Goal: Information Seeking & Learning: Find specific fact

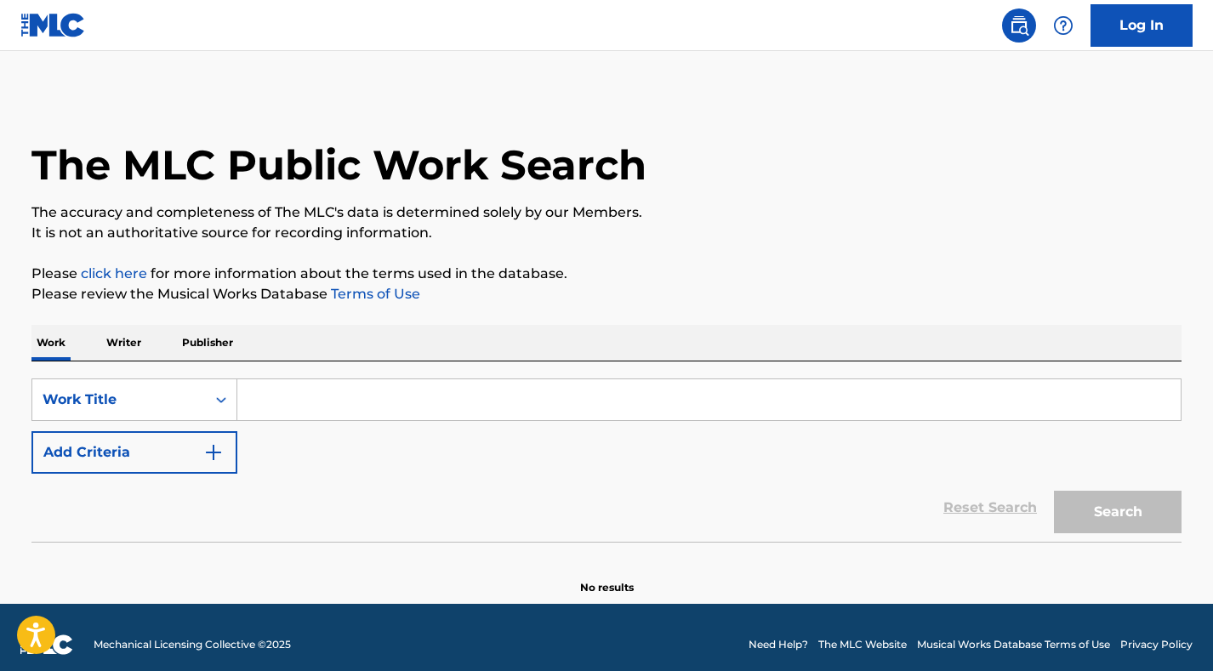
scroll to position [14, 0]
click at [465, 387] on input "Search Form" at bounding box center [709, 399] width 944 height 41
paste input "[PERSON_NAME]/[PERSON_NAME] 1:1 Weekly"
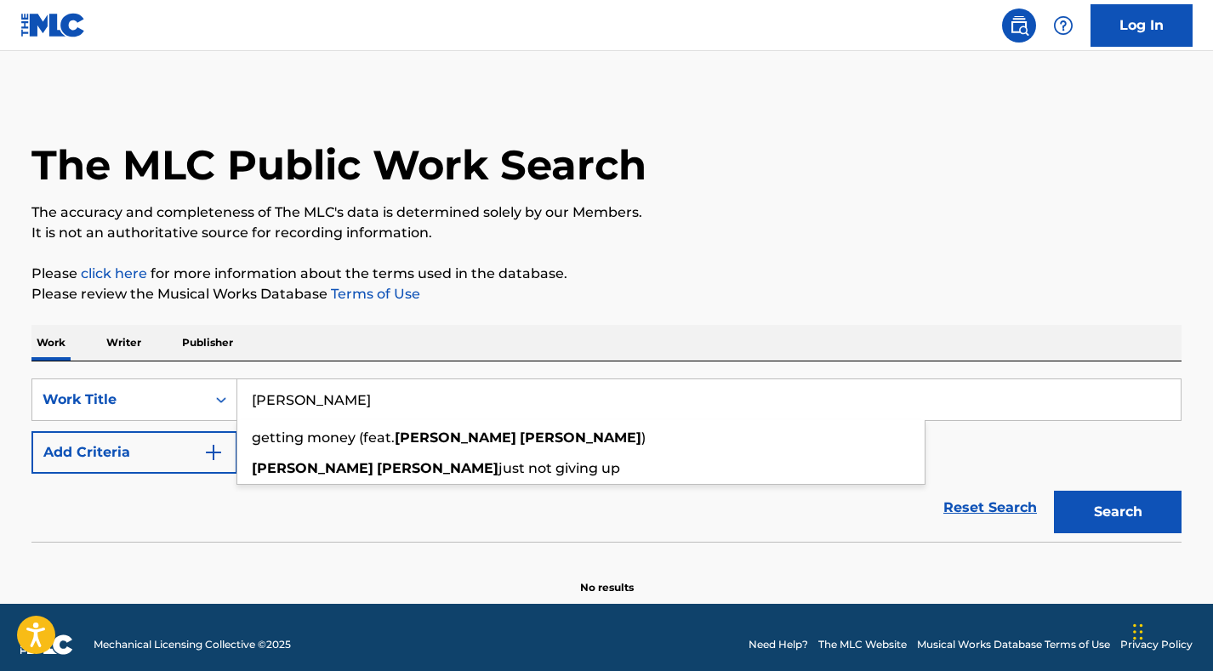
type input "[PERSON_NAME]"
click at [123, 360] on p "Writer" at bounding box center [123, 343] width 45 height 36
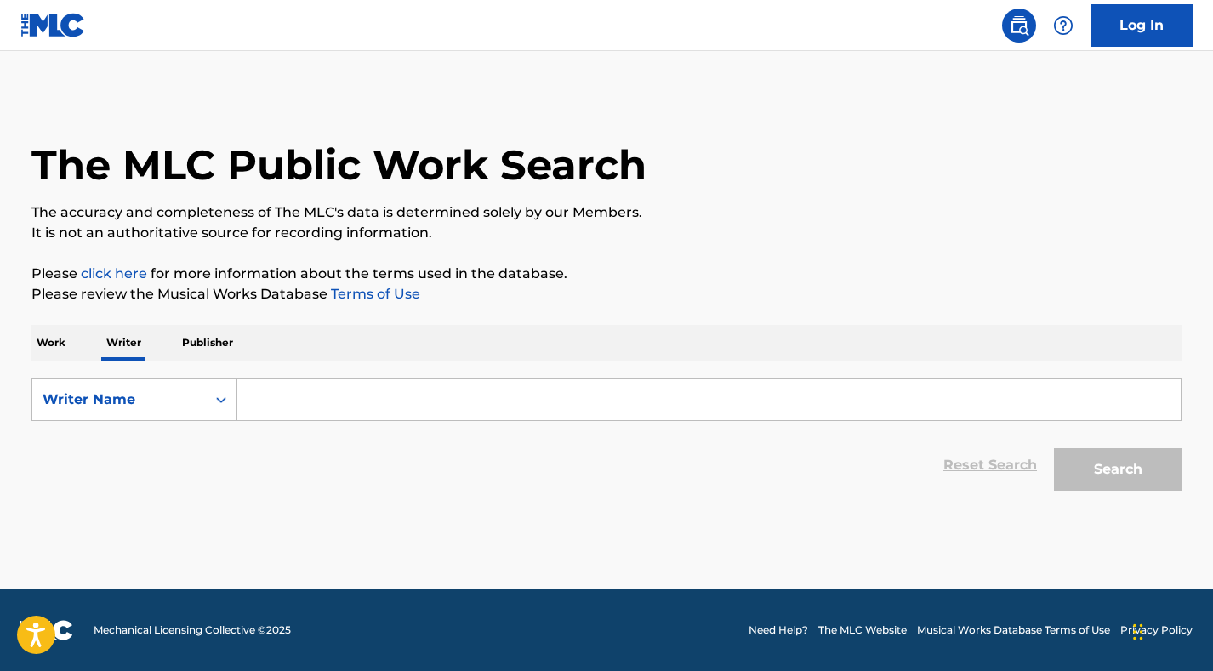
click at [291, 374] on div "SearchWithCriteriabe88f59c-4ccc-4f79-8d14-9dc05572d48d Writer Name Reset Search…" at bounding box center [606, 431] width 1150 height 138
click at [291, 392] on input "Search Form" at bounding box center [709, 399] width 944 height 41
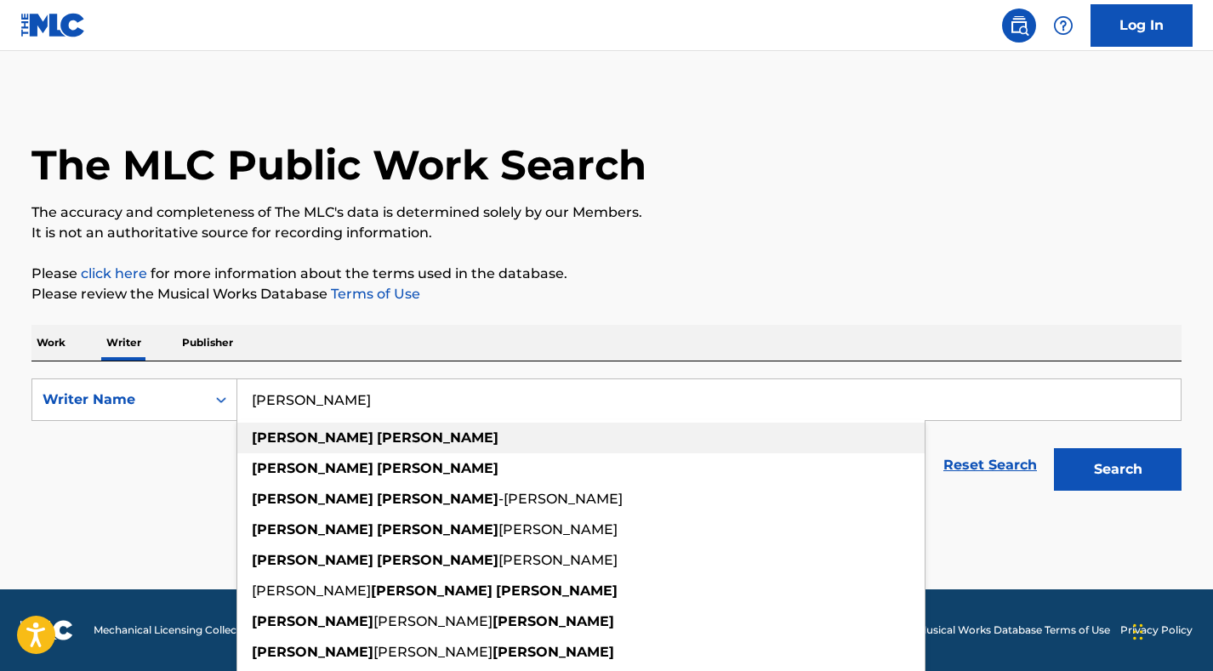
click at [300, 436] on strong "[PERSON_NAME]" at bounding box center [313, 438] width 122 height 16
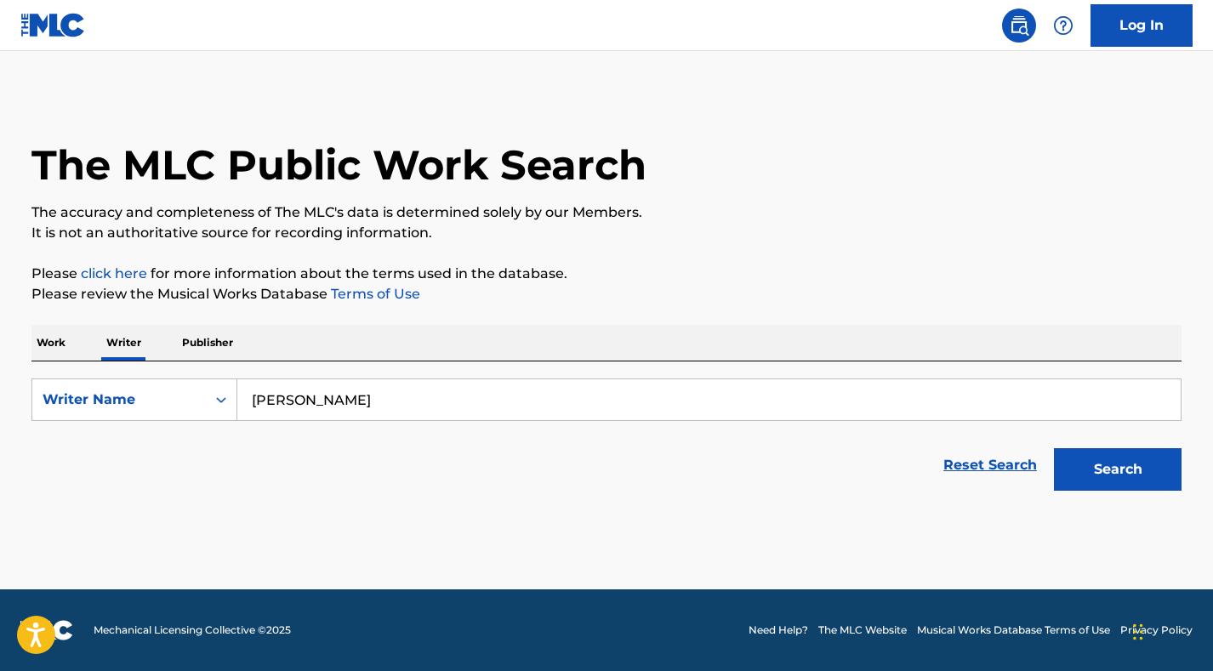
click at [1131, 465] on button "Search" at bounding box center [1118, 469] width 128 height 43
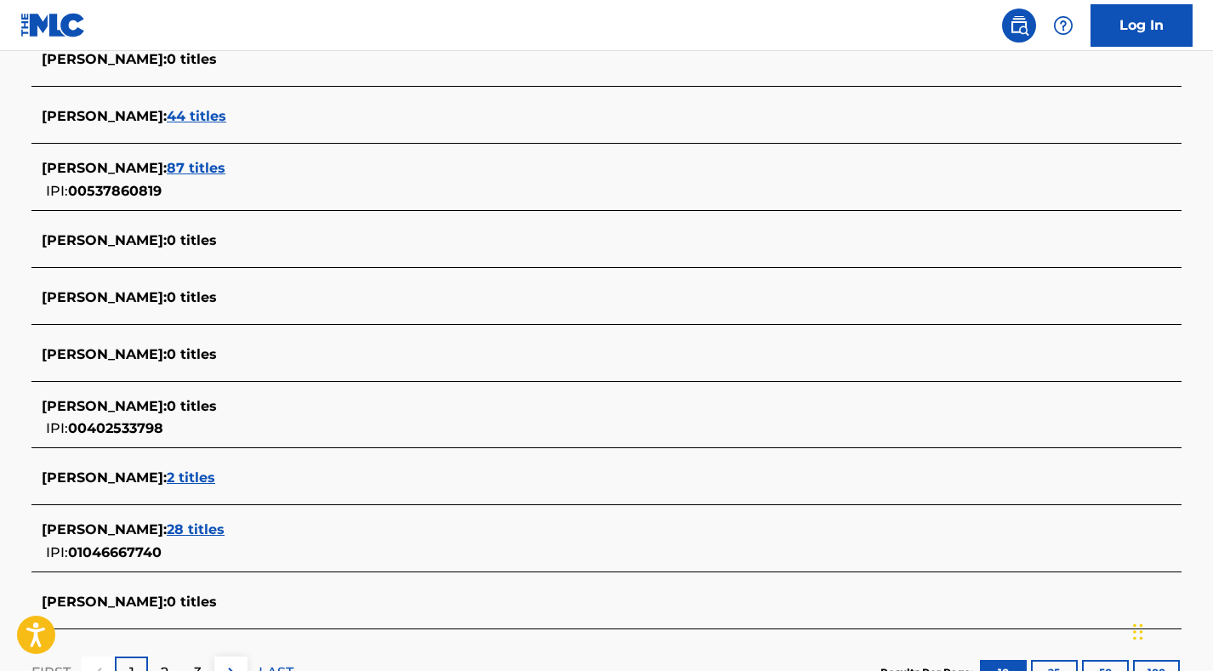
scroll to position [568, 0]
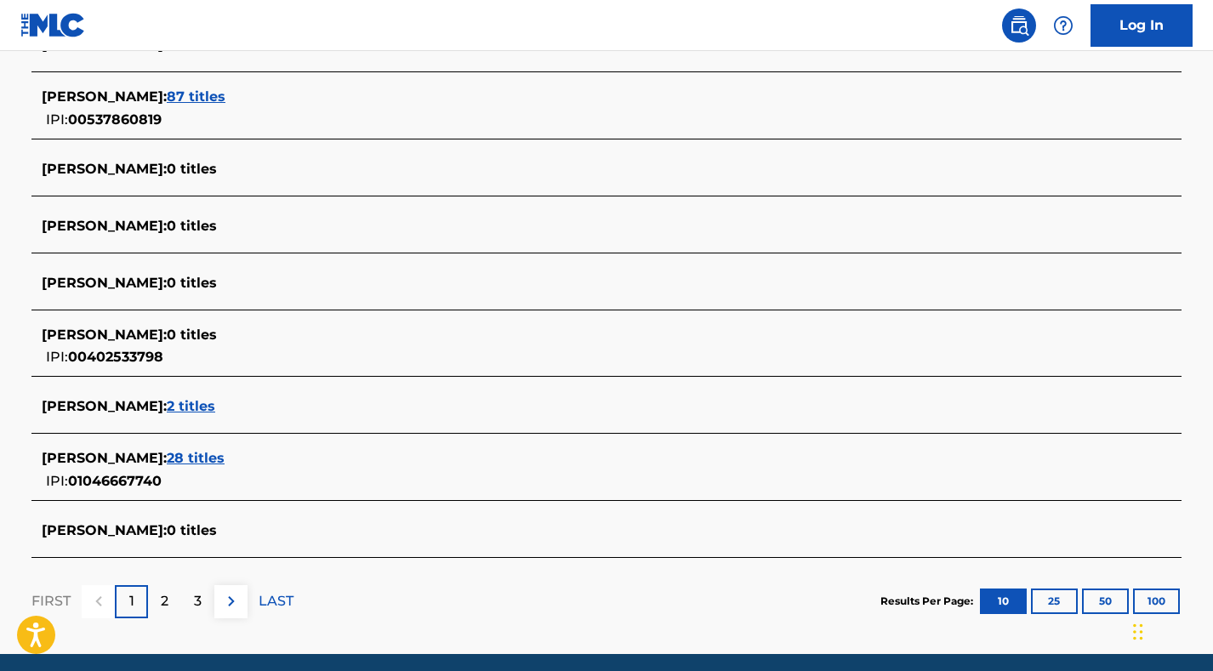
click at [218, 452] on span "28 titles" at bounding box center [196, 458] width 58 height 16
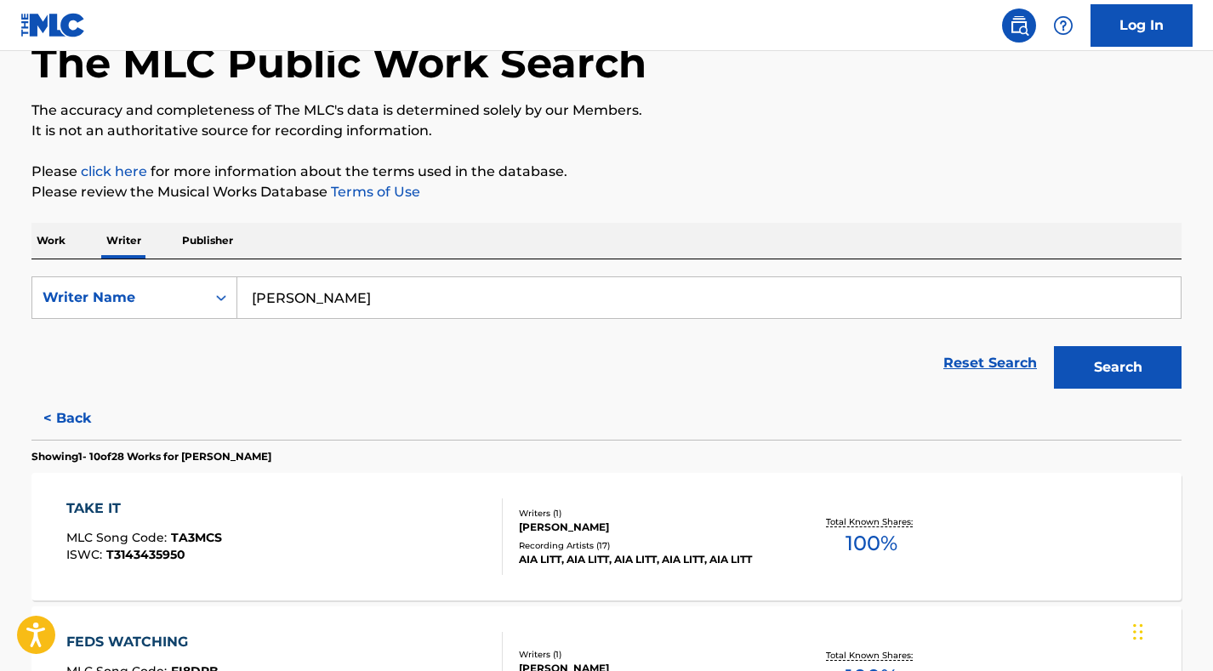
scroll to position [0, 0]
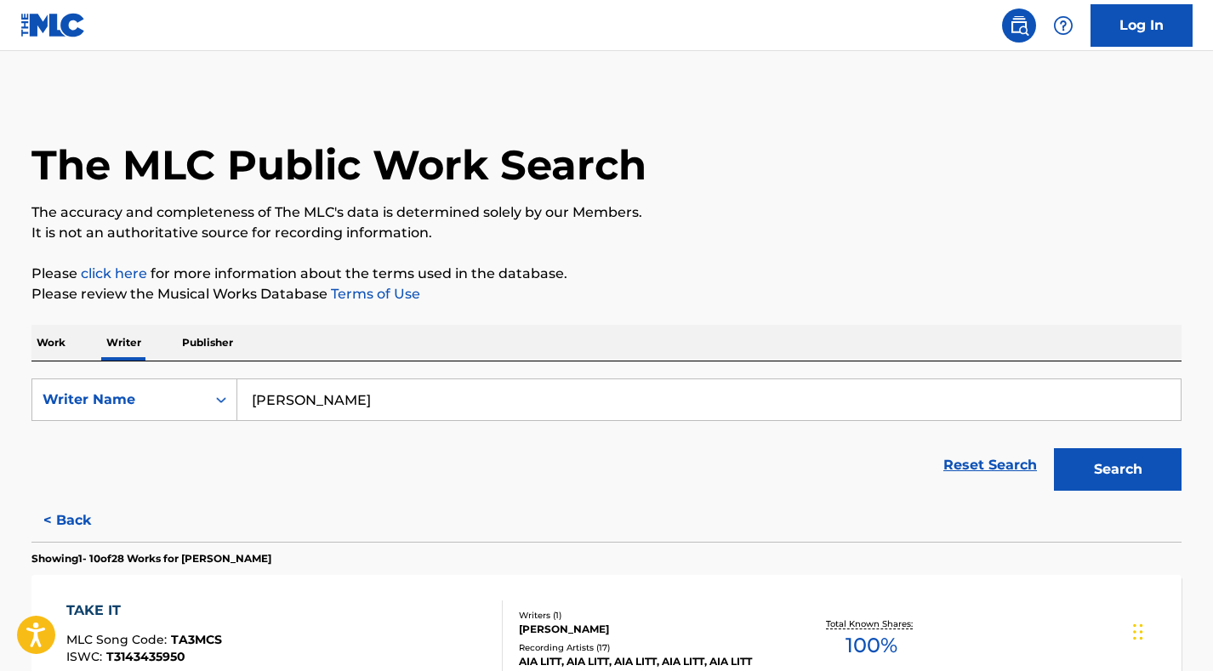
click at [352, 416] on input "[PERSON_NAME]" at bounding box center [709, 399] width 944 height 41
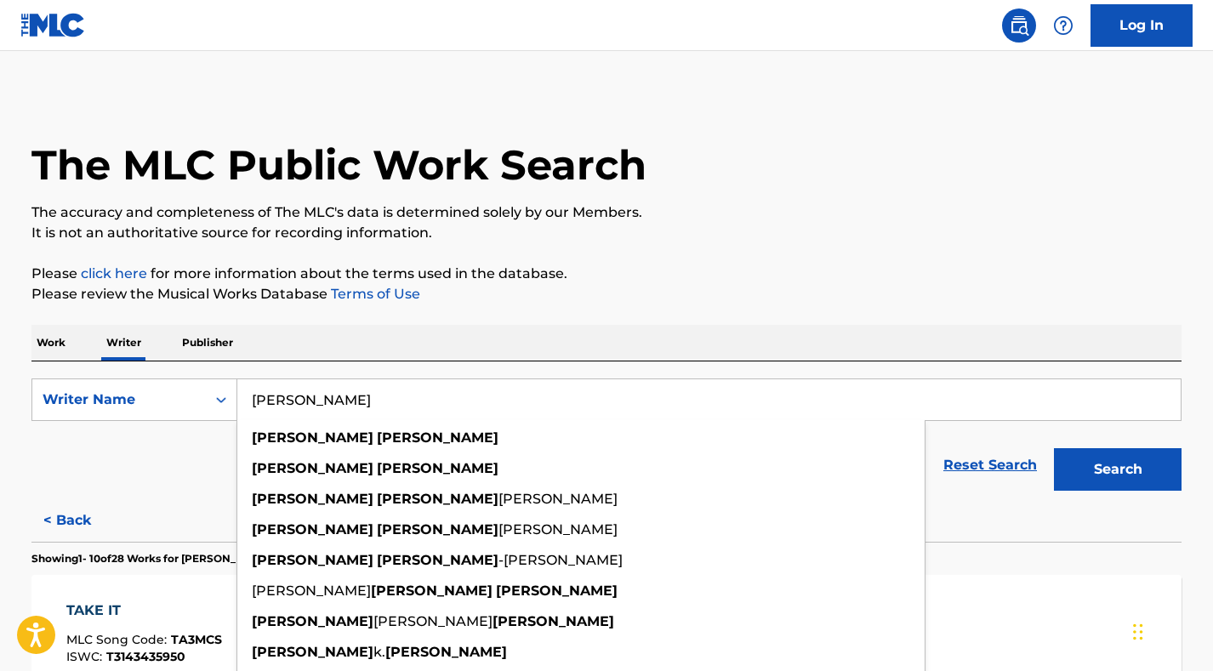
paste input "[PERSON_NAME]"
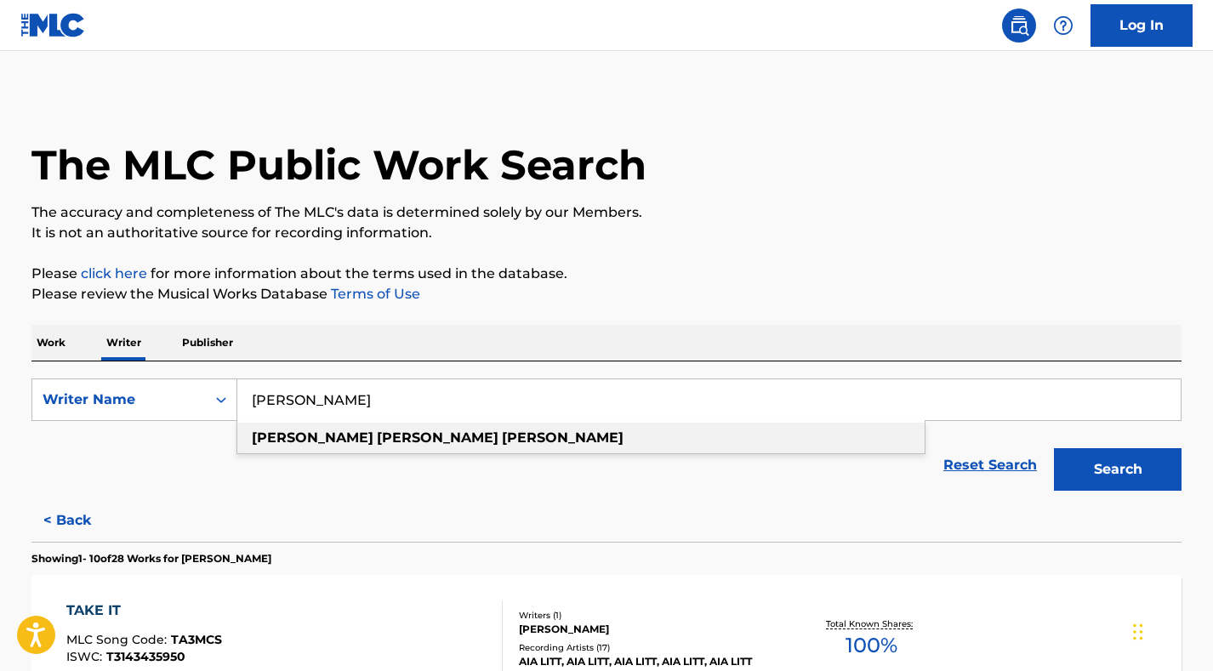
click at [377, 436] on strong "[PERSON_NAME]" at bounding box center [438, 438] width 122 height 16
type input "[PERSON_NAME]"
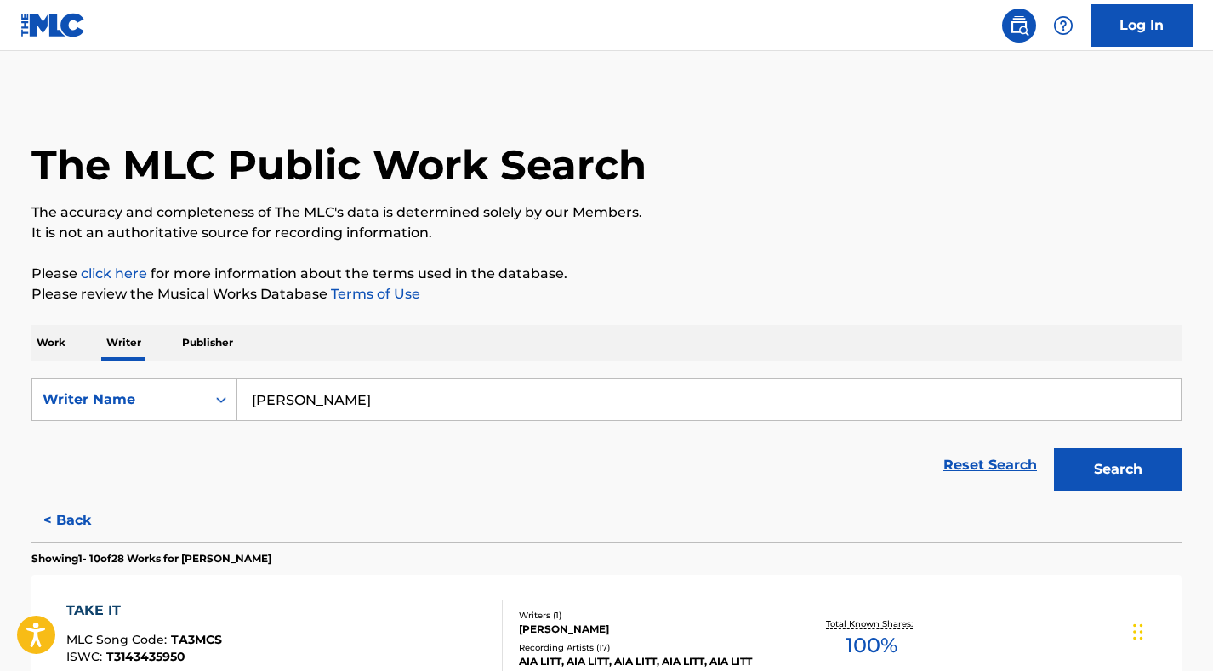
click at [1152, 481] on button "Search" at bounding box center [1118, 469] width 128 height 43
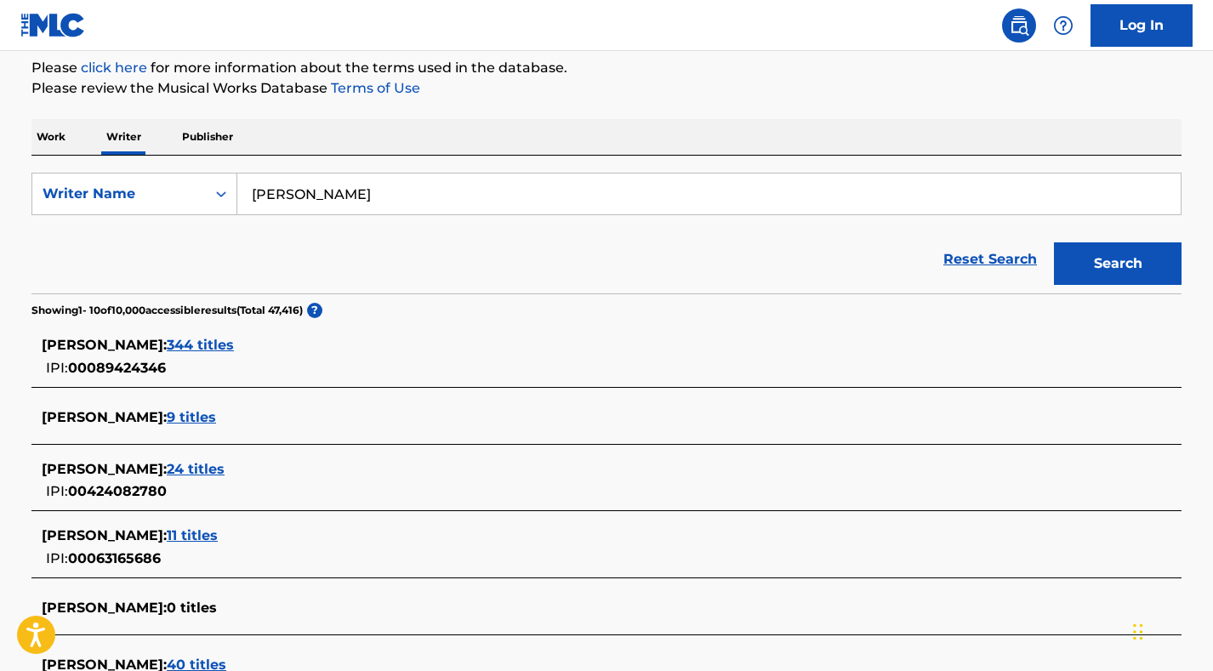
scroll to position [214, 0]
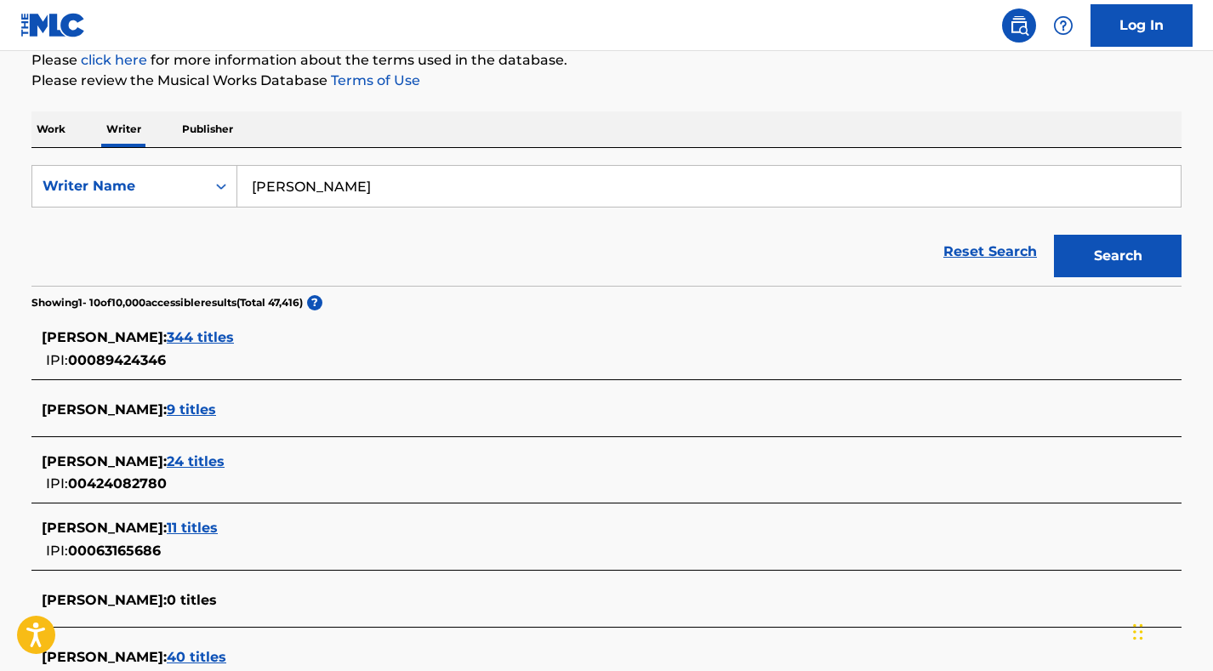
click at [234, 339] on span "344 titles" at bounding box center [200, 337] width 67 height 16
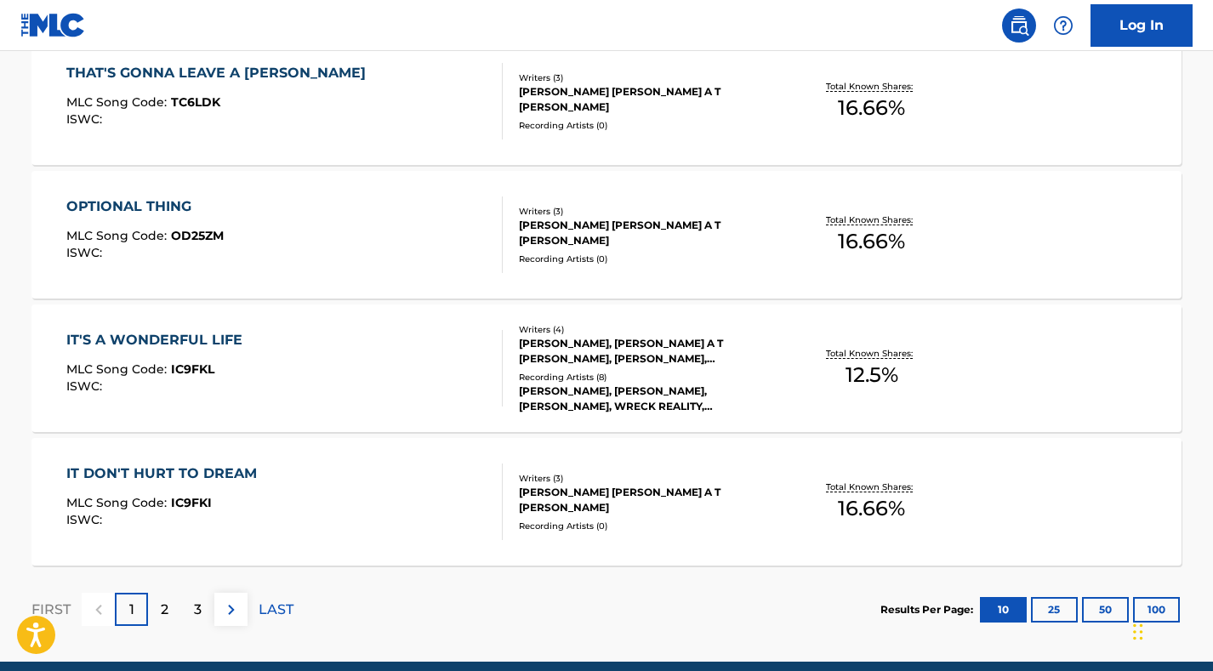
scroll to position [1411, 0]
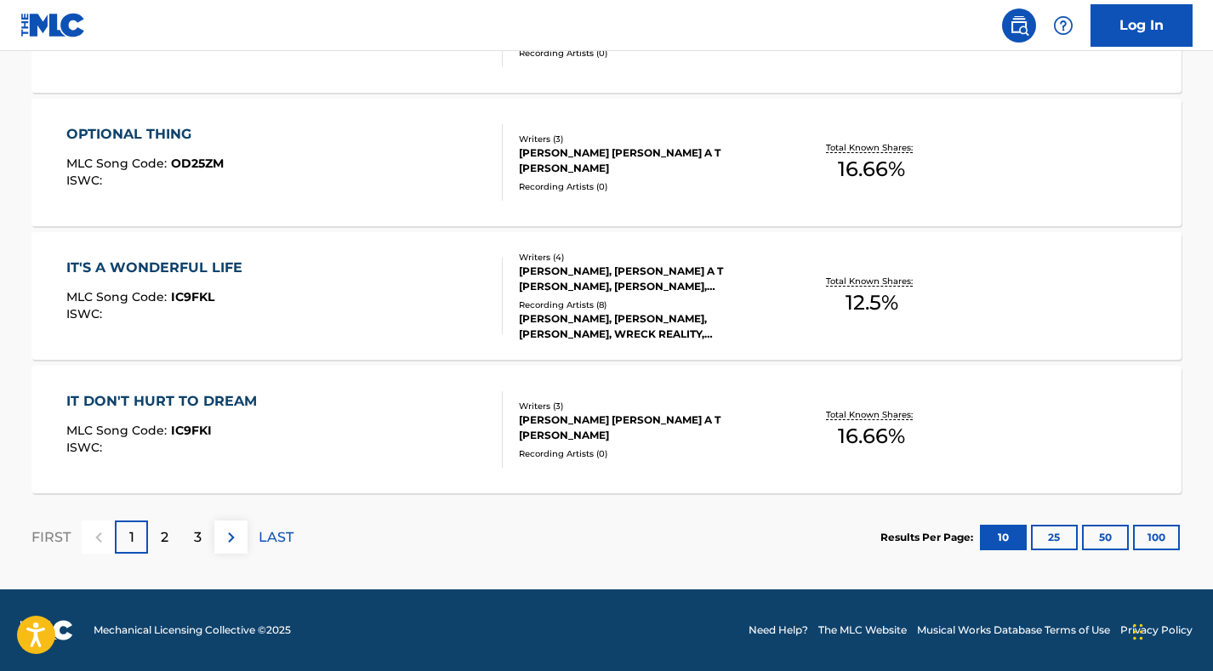
click at [1147, 539] on button "100" at bounding box center [1156, 538] width 47 height 26
